Goal: Task Accomplishment & Management: Use online tool/utility

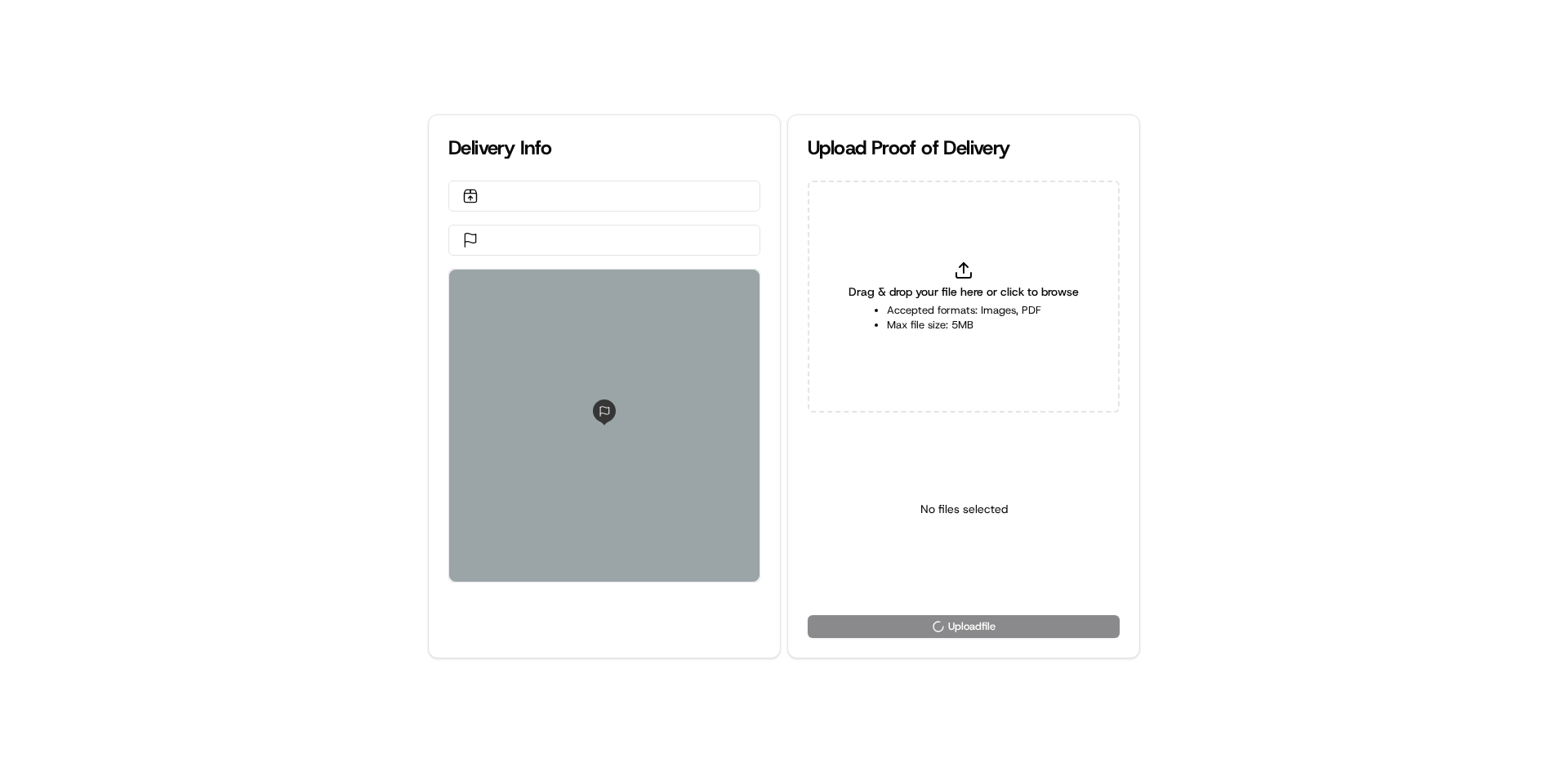
click at [917, 307] on li "Accepted formats: Images, PDF" at bounding box center [963, 310] width 154 height 15
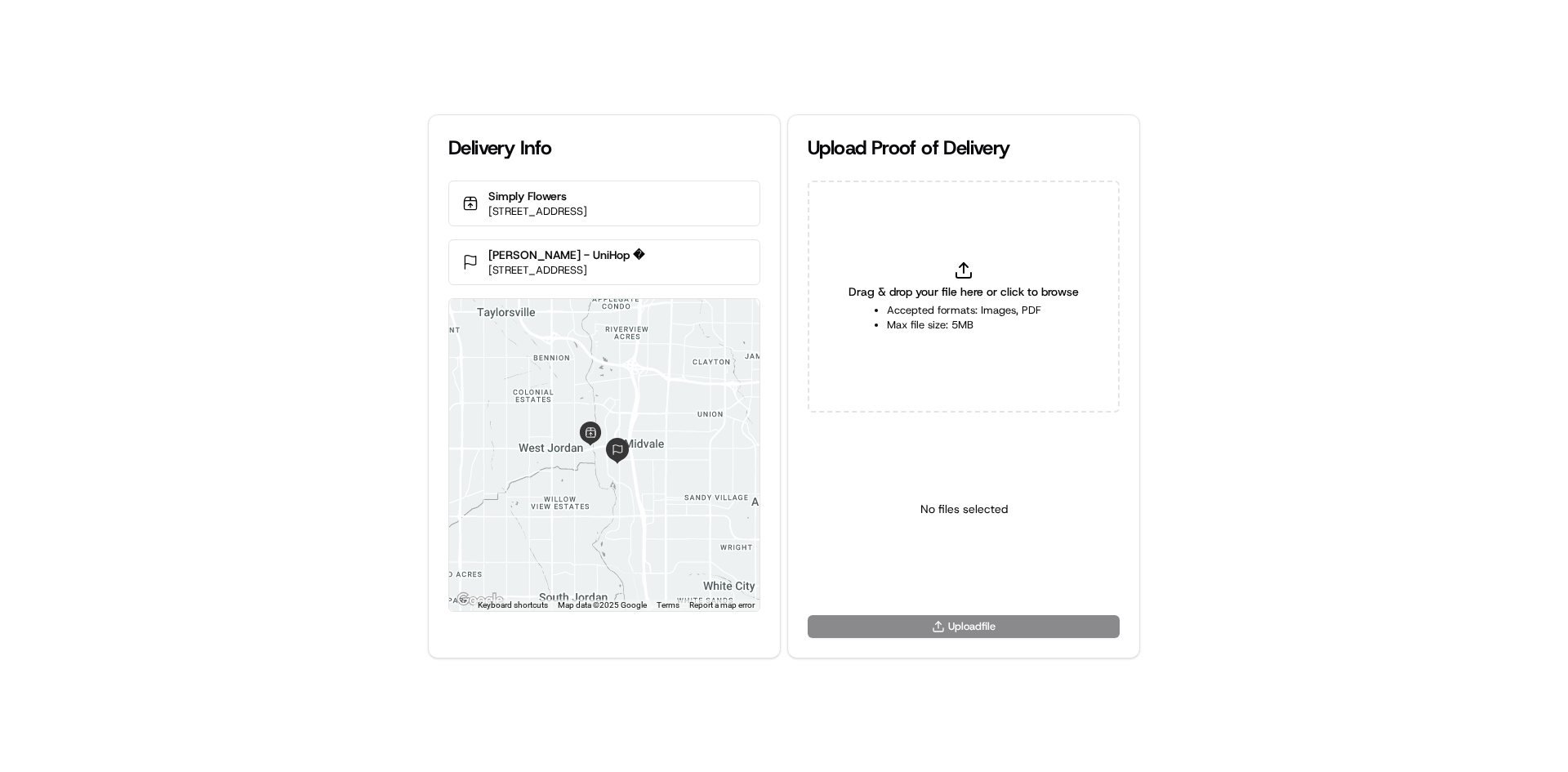
type input "C:\fakepath\U (9).png"
click at [1043, 574] on html "Delivery Info Simply Flowers [STREET_ADDRESS] [PERSON_NAME] - UniHop � [STREET_…" at bounding box center [784, 386] width 1568 height 772
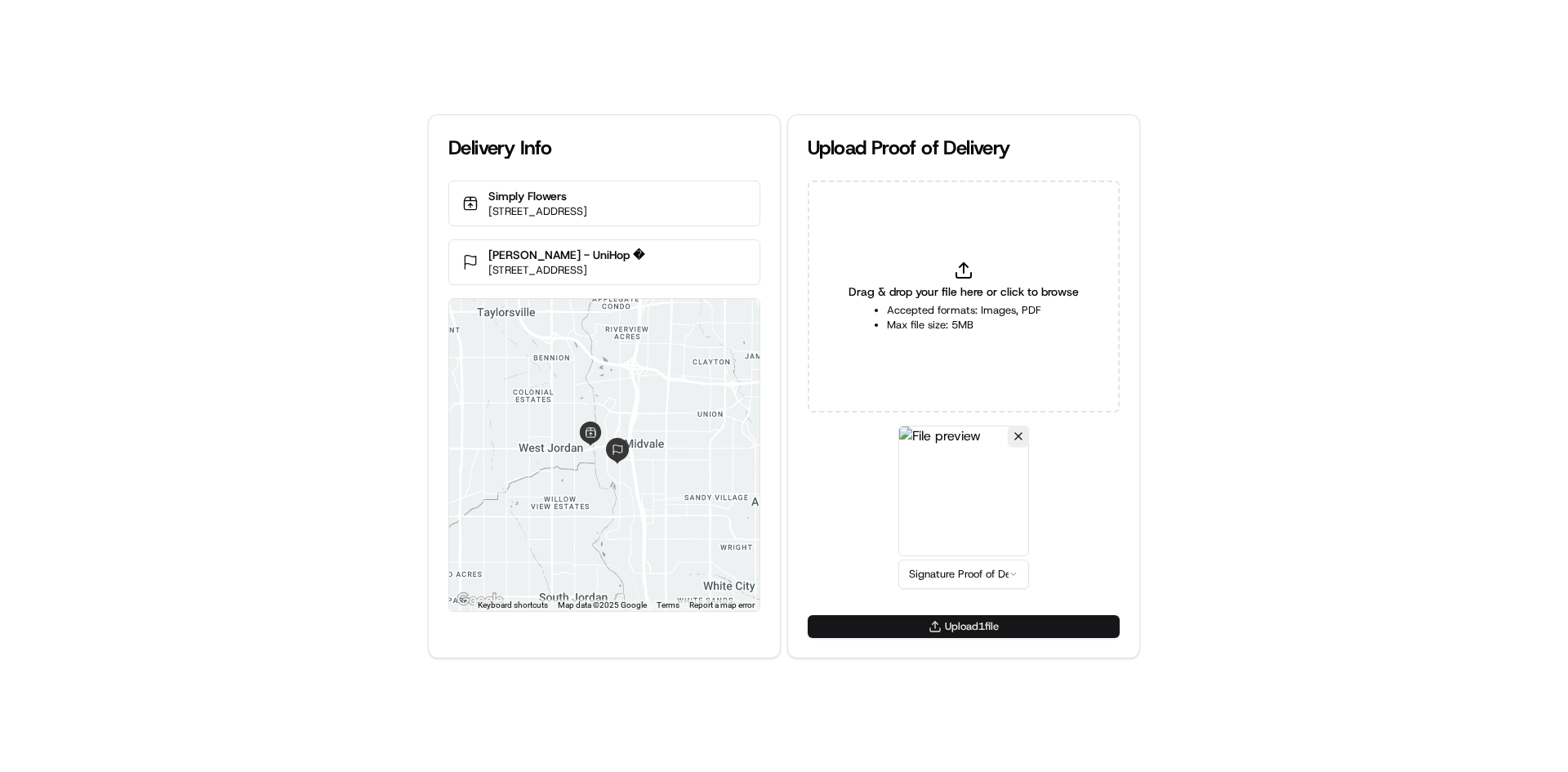
click at [991, 633] on button "Upload 1 file" at bounding box center [963, 626] width 312 height 23
